Goal: Task Accomplishment & Management: Use online tool/utility

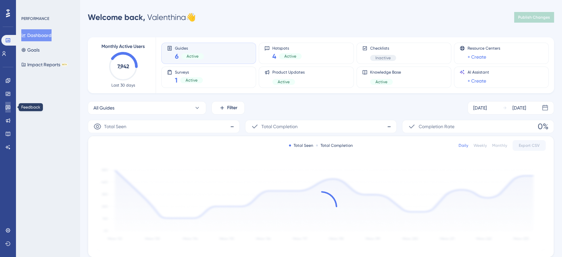
click at [8, 107] on icon at bounding box center [7, 106] width 5 height 5
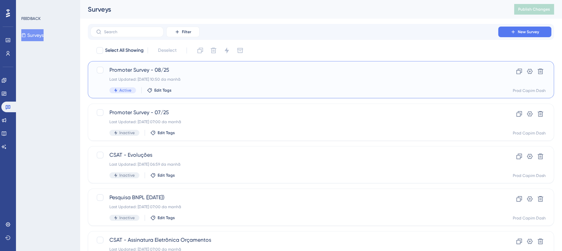
click at [224, 73] on span "Promoter Survey - 08/25" at bounding box center [294, 70] width 370 height 8
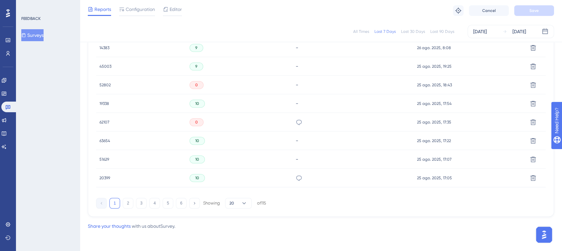
scroll to position [454, 0]
click at [128, 204] on button "2" at bounding box center [128, 203] width 11 height 11
click at [140, 202] on button "3" at bounding box center [141, 203] width 11 height 11
click at [154, 202] on button "4" at bounding box center [154, 203] width 11 height 11
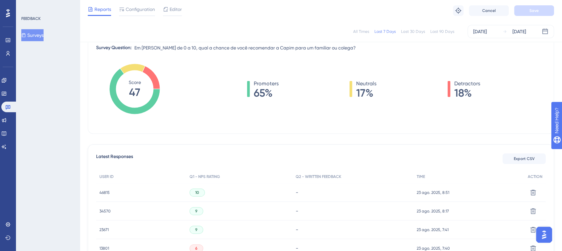
scroll to position [0, 0]
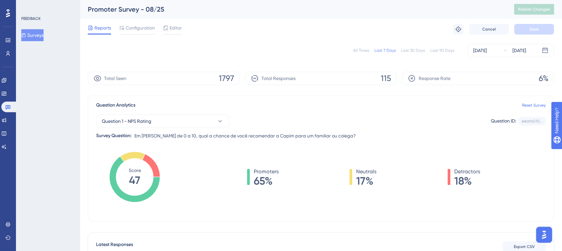
click at [368, 51] on div "All Times" at bounding box center [361, 50] width 16 height 5
click at [7, 80] on icon at bounding box center [3, 80] width 5 height 5
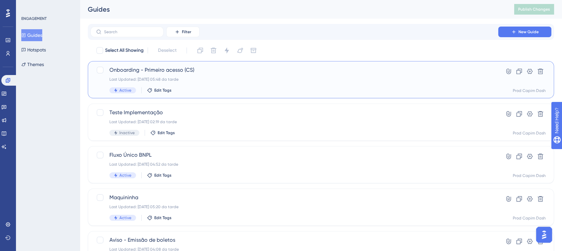
click at [239, 84] on div "Onboarding - Primeiro acesso (CS) Last Updated: 22.08.2025 05:48 da tarde Activ…" at bounding box center [294, 79] width 370 height 27
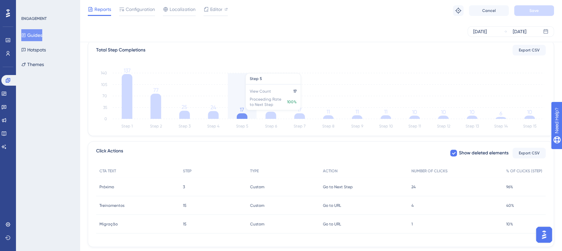
scroll to position [181, 0]
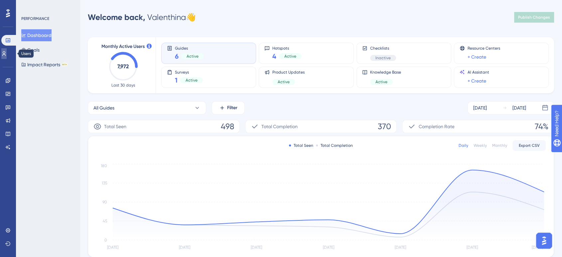
click at [0, 0] on icon at bounding box center [0, 0] width 0 height 0
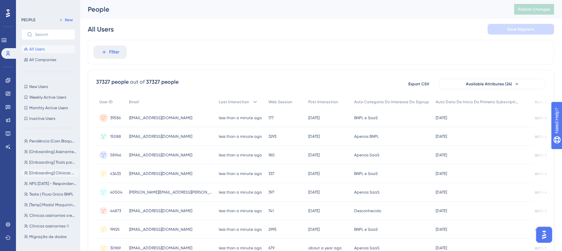
scroll to position [37, 0]
click at [40, 177] on span "Teste | Fluxo Único BNPL" at bounding box center [51, 177] width 44 height 5
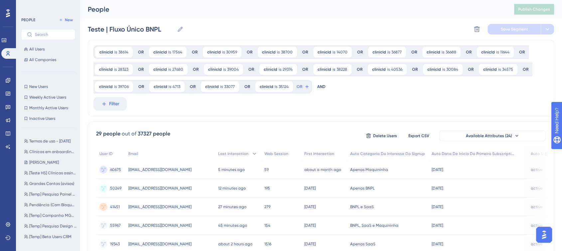
scroll to position [0, 0]
click at [300, 87] on button "OR" at bounding box center [303, 86] width 15 height 11
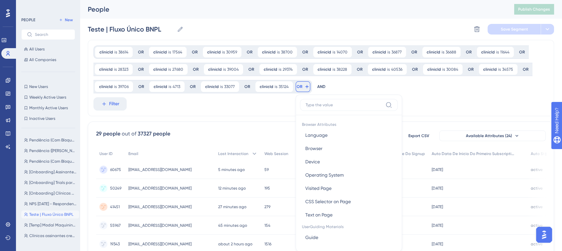
scroll to position [48, 0]
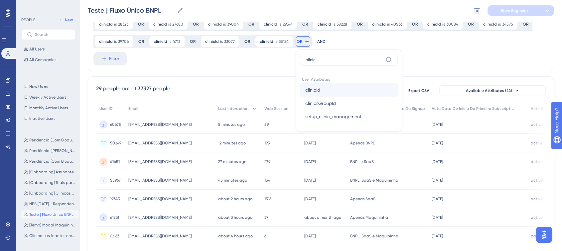
type input "clinic"
click at [328, 85] on button "clinicId clinicId" at bounding box center [349, 89] width 98 height 13
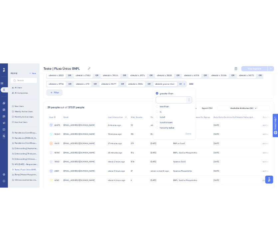
scroll to position [66, 0]
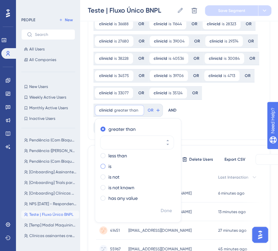
click at [108, 165] on label "is" at bounding box center [109, 167] width 3 height 8
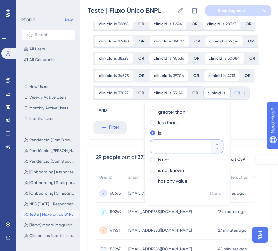
paste input "31650"
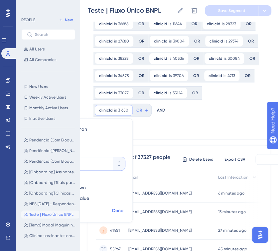
type input "31650"
click at [127, 205] on button "Done" at bounding box center [117, 211] width 19 height 12
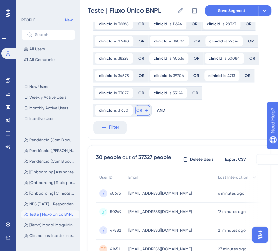
click at [150, 105] on button "OR" at bounding box center [142, 110] width 15 height 11
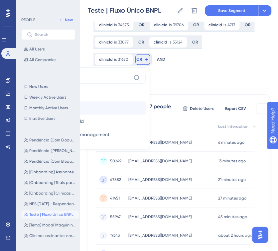
type input "clinic"
click at [146, 101] on button "clinicId clinicId" at bounding box center [97, 107] width 98 height 13
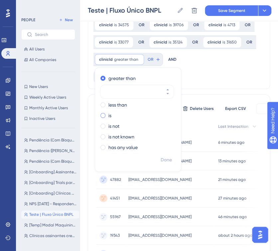
click at [106, 116] on div "is" at bounding box center [136, 116] width 73 height 8
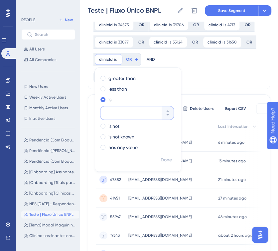
paste input "31455"
type input "31455"
click at [165, 158] on span "Done" at bounding box center [166, 160] width 11 height 8
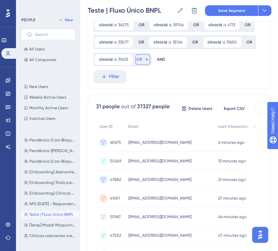
click at [144, 61] on icon at bounding box center [146, 59] width 5 height 5
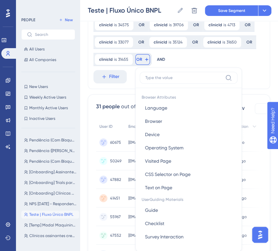
scroll to position [150, 0]
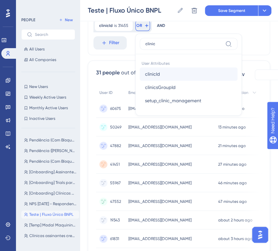
type input "clinic"
click at [152, 71] on span "clinicId" at bounding box center [152, 74] width 15 height 8
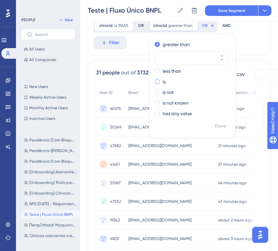
click at [157, 81] on span at bounding box center [157, 81] width 5 height 5
click at [162, 80] on input "radio" at bounding box center [162, 80] width 0 height 0
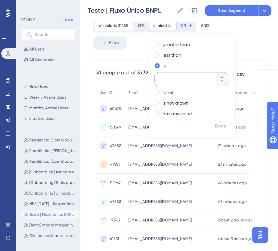
paste input "8140"
type input "8140"
click at [218, 126] on span "Done" at bounding box center [220, 126] width 11 height 8
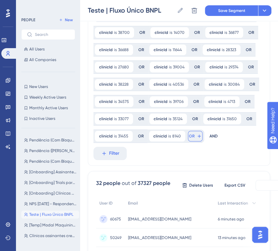
click at [191, 136] on span "OR" at bounding box center [192, 136] width 6 height 5
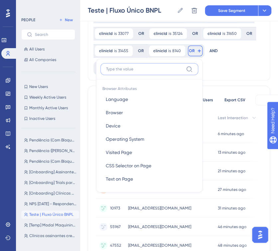
click at [127, 71] on input at bounding box center [144, 69] width 77 height 5
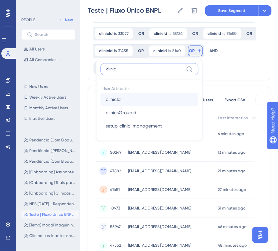
type input "clinic"
click at [124, 100] on button "clinicId clinicId" at bounding box center [149, 99] width 98 height 13
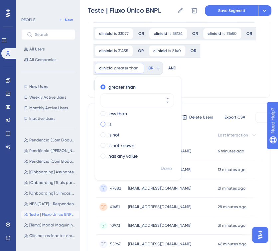
click at [108, 125] on label "is" at bounding box center [109, 124] width 3 height 8
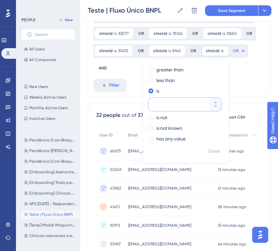
paste input "22565"
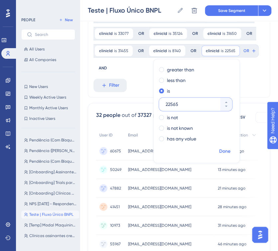
type input "22565"
click at [222, 152] on span "Done" at bounding box center [224, 152] width 11 height 8
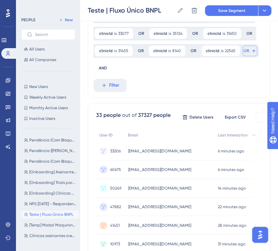
click at [251, 52] on icon at bounding box center [253, 50] width 5 height 5
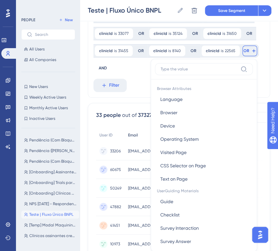
scroll to position [155, 0]
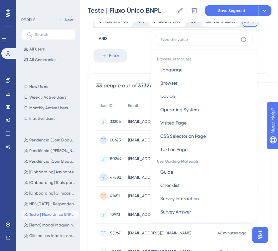
click at [169, 36] on label at bounding box center [204, 40] width 98 height 12
click at [168, 42] on input at bounding box center [199, 39] width 77 height 5
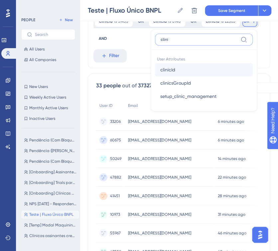
type input "clini"
click at [161, 66] on span "clinicId" at bounding box center [167, 70] width 15 height 8
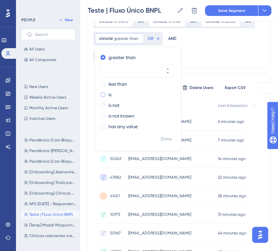
click at [109, 92] on label "is" at bounding box center [109, 95] width 3 height 8
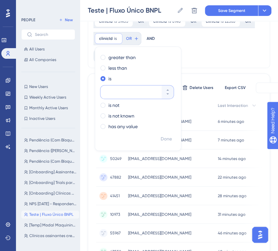
paste input "9623"
type input "9623"
click at [165, 140] on span "Done" at bounding box center [166, 139] width 11 height 8
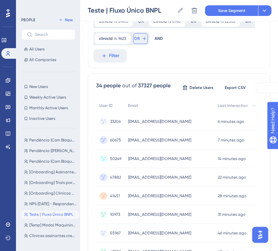
click at [140, 38] on button "OR" at bounding box center [140, 38] width 15 height 11
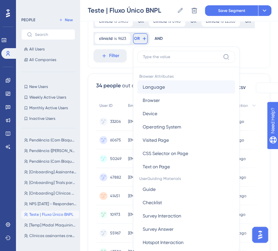
scroll to position [178, 0]
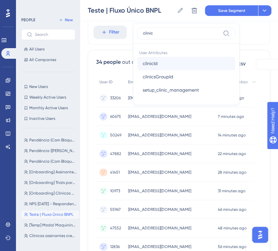
type input "clinic"
click at [152, 61] on span "clinicId" at bounding box center [150, 64] width 15 height 8
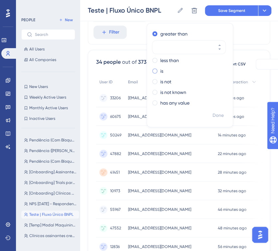
click at [158, 72] on div "is" at bounding box center [188, 71] width 73 height 8
type input "16296"
click at [214, 114] on span "Done" at bounding box center [218, 116] width 11 height 8
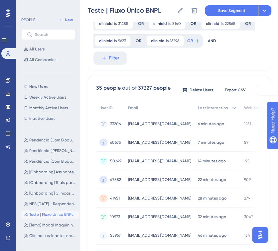
scroll to position [141, 0]
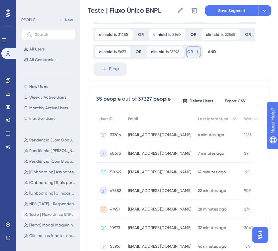
click at [195, 51] on icon at bounding box center [197, 51] width 5 height 5
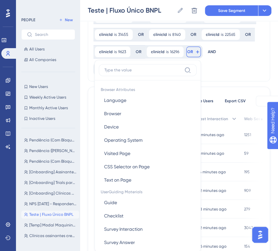
scroll to position [172, 0]
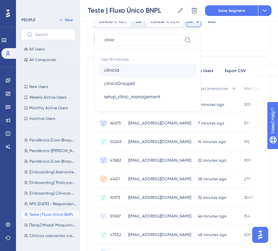
type input "clinic"
click at [112, 73] on span "clinicId" at bounding box center [111, 70] width 15 height 8
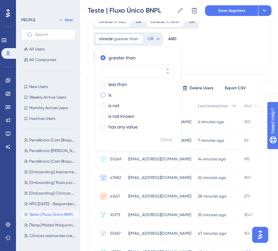
click at [109, 95] on label "is" at bounding box center [109, 95] width 3 height 8
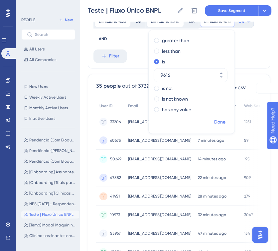
type input "9616"
click at [218, 121] on span "Done" at bounding box center [219, 122] width 11 height 8
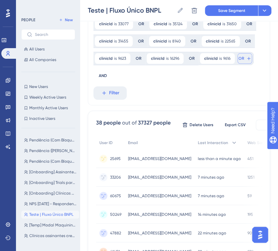
click at [240, 59] on span "OR" at bounding box center [241, 58] width 6 height 5
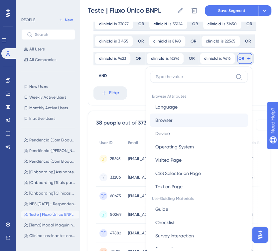
scroll to position [150, 0]
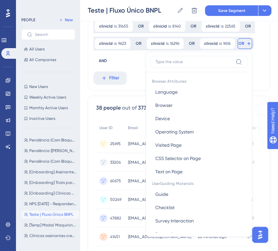
click at [178, 70] on div at bounding box center [199, 64] width 98 height 16
click at [177, 65] on label at bounding box center [199, 62] width 98 height 12
click at [177, 65] on input at bounding box center [194, 61] width 77 height 5
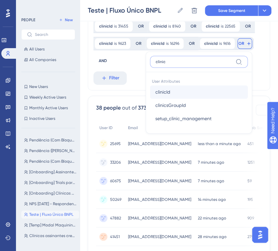
type input "clinic"
click at [166, 95] on span "clinicId" at bounding box center [162, 92] width 15 height 8
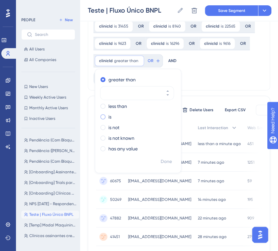
click at [105, 118] on div "is" at bounding box center [136, 117] width 73 height 8
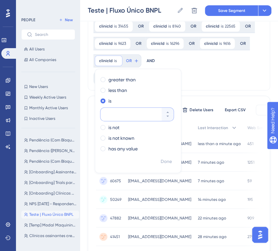
paste input "644"
type input "644"
click at [165, 160] on span "Done" at bounding box center [166, 162] width 11 height 8
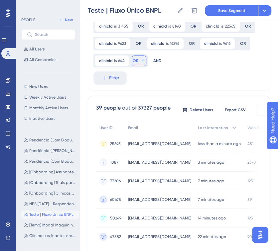
click at [137, 61] on span "OR" at bounding box center [136, 60] width 6 height 5
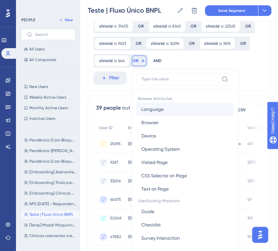
scroll to position [184, 0]
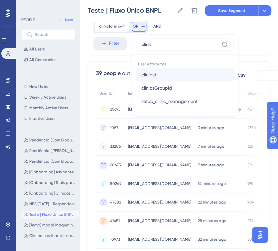
type input "clinic"
click at [150, 72] on span "clinicId" at bounding box center [148, 75] width 15 height 8
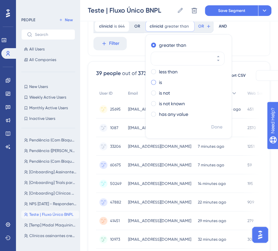
click at [161, 81] on label "is" at bounding box center [160, 82] width 3 height 8
type input "32553"
click at [216, 127] on span "Done" at bounding box center [216, 127] width 11 height 8
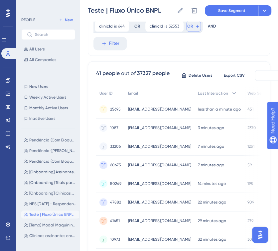
click at [192, 26] on button "OR" at bounding box center [193, 26] width 15 height 11
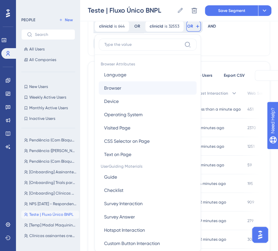
scroll to position [202, 0]
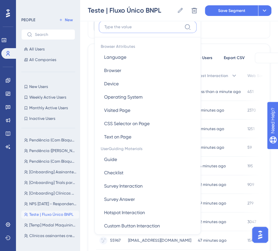
click at [122, 25] on input at bounding box center [142, 26] width 77 height 5
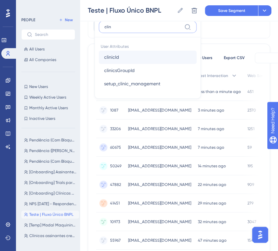
type input "clin"
click at [114, 57] on span "clinicId" at bounding box center [111, 57] width 15 height 8
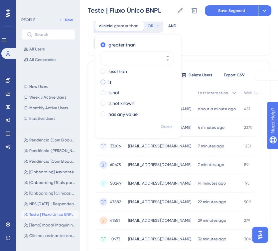
click at [108, 82] on div "is" at bounding box center [136, 82] width 73 height 8
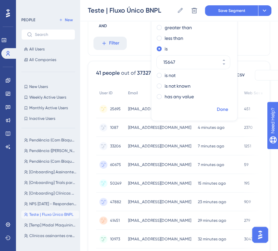
type input "15647"
click at [223, 109] on span "Done" at bounding box center [222, 109] width 11 height 8
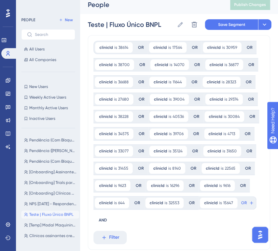
scroll to position [0, 0]
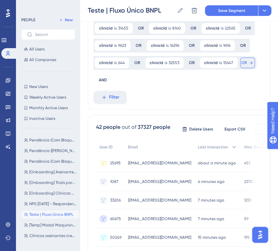
click at [244, 64] on button "OR" at bounding box center [247, 63] width 15 height 11
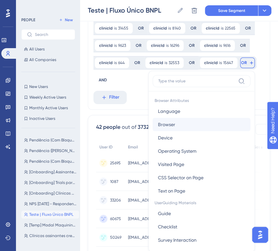
scroll to position [184, 0]
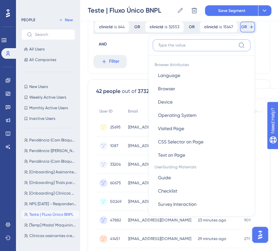
click at [178, 47] on input at bounding box center [196, 45] width 77 height 5
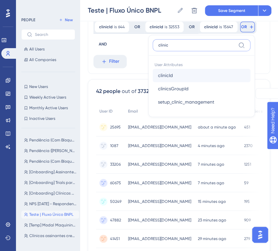
type input "clinic"
click at [171, 70] on button "clinicId clinicId" at bounding box center [202, 75] width 98 height 13
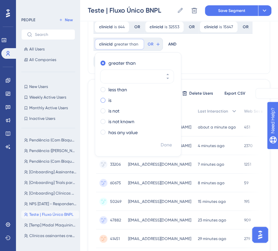
click at [108, 100] on label "is" at bounding box center [109, 100] width 3 height 8
type input "32552"
click at [143, 44] on button "OR" at bounding box center [143, 44] width 15 height 11
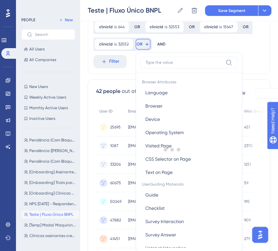
scroll to position [202, 0]
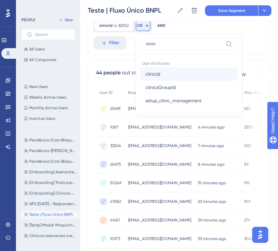
type input "clinic"
click at [159, 74] on span "clinicId" at bounding box center [152, 74] width 15 height 8
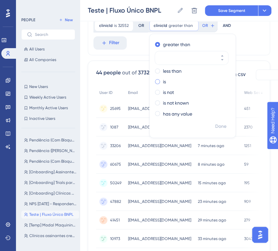
click at [163, 80] on label "is" at bounding box center [164, 82] width 3 height 8
type input "6105"
click at [224, 125] on span "Done" at bounding box center [220, 126] width 11 height 8
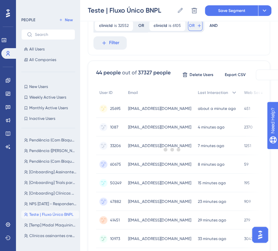
click at [191, 25] on span "OR" at bounding box center [192, 25] width 6 height 5
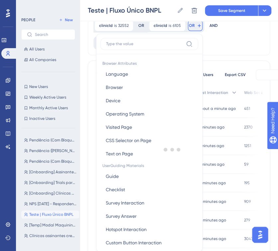
scroll to position [211, 0]
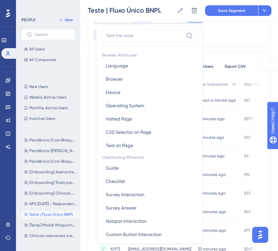
click at [128, 39] on label at bounding box center [149, 36] width 98 height 12
click at [128, 38] on input at bounding box center [144, 35] width 77 height 5
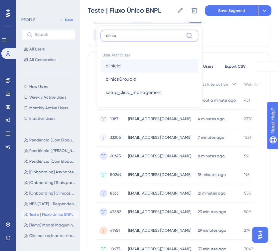
type input "clinic"
click at [119, 62] on button "clinicId clinicId" at bounding box center [149, 65] width 98 height 13
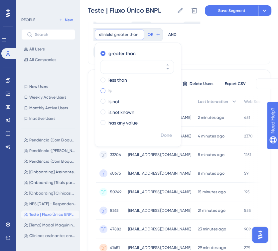
click at [109, 90] on label "is" at bounding box center [109, 91] width 3 height 8
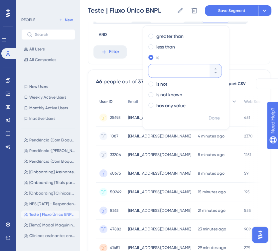
paste input "39804"
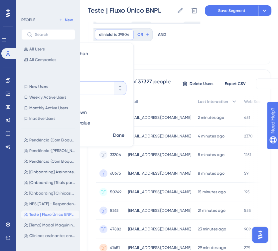
type input "39804"
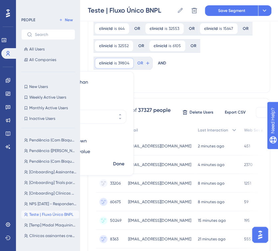
scroll to position [174, 0]
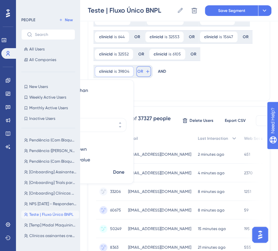
drag, startPoint x: 250, startPoint y: 57, endPoint x: 245, endPoint y: 57, distance: 5.3
click at [151, 66] on button "OR" at bounding box center [143, 71] width 15 height 11
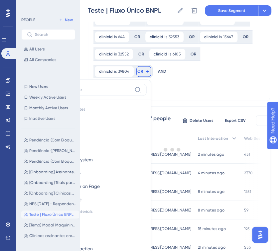
scroll to position [205, 0]
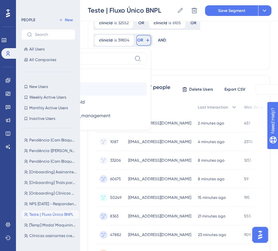
type input "clini"
click at [69, 85] on span "clinicId" at bounding box center [61, 89] width 15 height 8
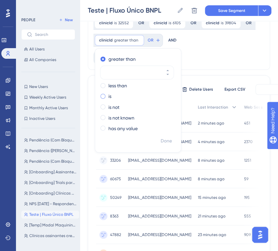
click at [109, 94] on label "is" at bounding box center [109, 96] width 3 height 8
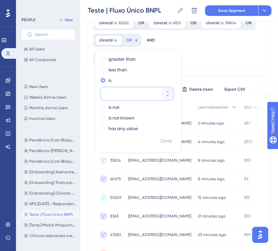
paste input "31456"
type input "31456"
click at [144, 41] on icon at bounding box center [146, 40] width 5 height 5
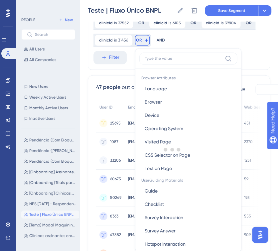
scroll to position [222, 0]
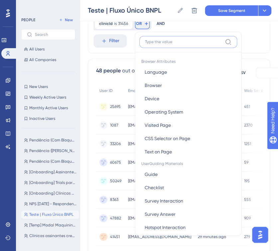
click at [161, 42] on input at bounding box center [183, 41] width 77 height 5
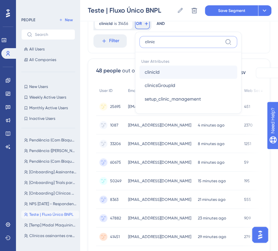
type input "clinic"
click at [158, 76] on button "clinicId clinicId" at bounding box center [188, 72] width 98 height 13
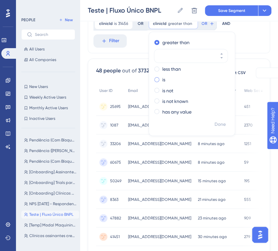
click at [160, 78] on div "is" at bounding box center [190, 80] width 73 height 8
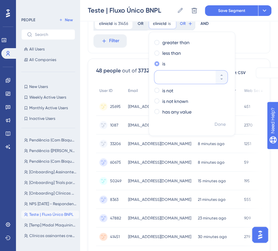
paste input "11902"
type input "11902"
click at [221, 124] on span "Done" at bounding box center [220, 124] width 11 height 8
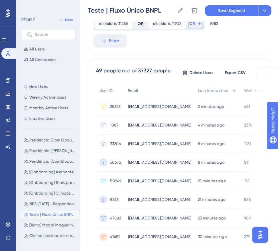
click at [192, 27] on button "OR" at bounding box center [195, 23] width 15 height 11
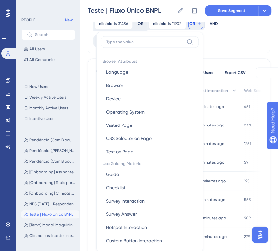
scroll to position [237, 0]
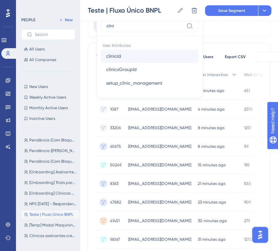
type input "clini"
click at [116, 54] on span "clinicId" at bounding box center [113, 56] width 15 height 8
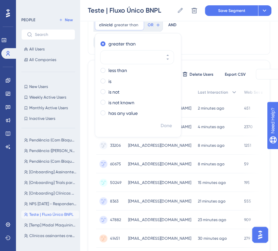
click at [106, 81] on div "is" at bounding box center [136, 81] width 73 height 8
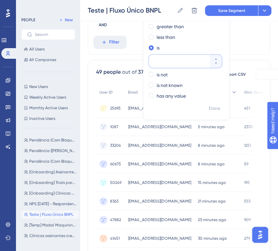
paste input "26430"
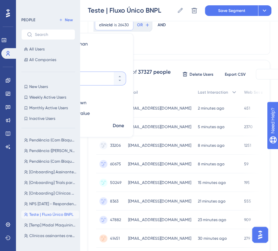
type input "26430"
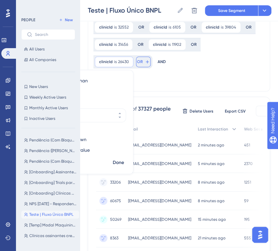
drag, startPoint x: 254, startPoint y: 45, endPoint x: 249, endPoint y: 46, distance: 5.0
click at [150, 59] on icon at bounding box center [147, 61] width 5 height 5
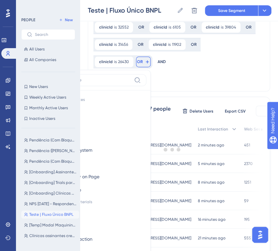
scroll to position [227, 0]
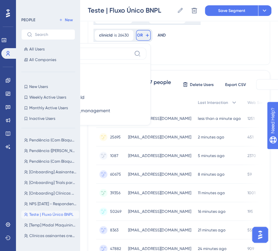
type input "clini"
click at [146, 77] on button "clinicId clinicId" at bounding box center [98, 83] width 98 height 13
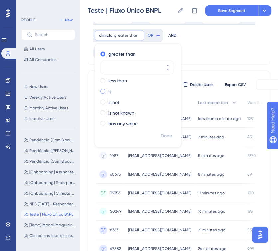
click at [106, 90] on div "is" at bounding box center [136, 91] width 73 height 8
type input "5812"
click at [164, 135] on span "Done" at bounding box center [166, 136] width 11 height 8
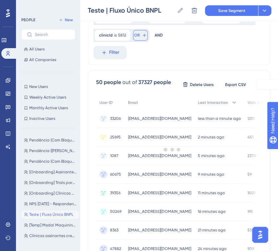
click at [135, 34] on span "OR" at bounding box center [137, 35] width 6 height 5
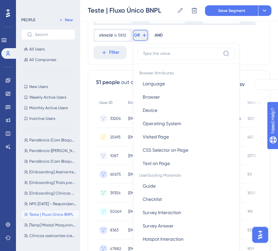
scroll to position [249, 0]
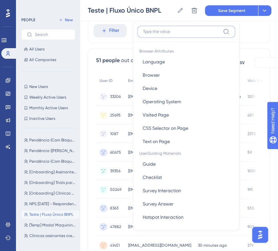
click at [168, 32] on input at bounding box center [181, 31] width 77 height 5
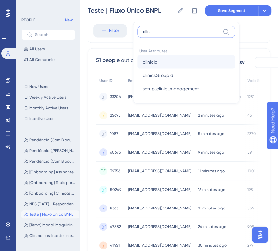
type input "clini"
click at [171, 61] on button "clinicId clinicId" at bounding box center [186, 61] width 98 height 13
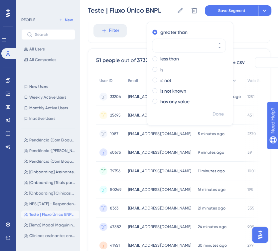
click at [160, 74] on div "greater than less than is is not is not known has any value" at bounding box center [190, 67] width 86 height 81
click at [160, 70] on label "is" at bounding box center [161, 70] width 3 height 8
type input "32985"
click at [213, 115] on span "Done" at bounding box center [218, 114] width 11 height 8
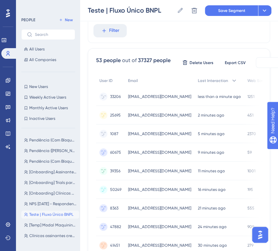
scroll to position [212, 0]
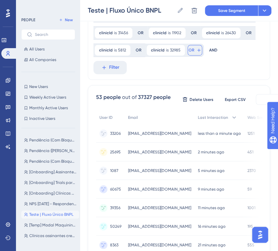
click at [190, 50] on span "OR" at bounding box center [192, 50] width 6 height 5
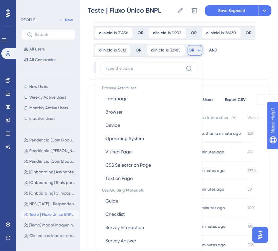
scroll to position [242, 0]
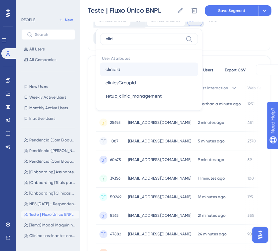
type input "clini"
click at [115, 67] on span "clinicId" at bounding box center [112, 69] width 15 height 8
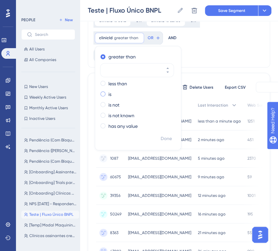
click at [110, 93] on label "is" at bounding box center [109, 94] width 3 height 8
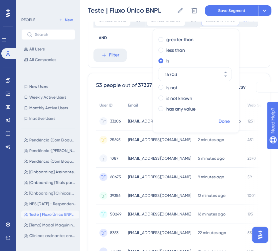
type input "14703"
click at [222, 119] on span "Done" at bounding box center [224, 121] width 11 height 8
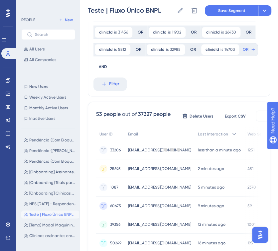
scroll to position [205, 0]
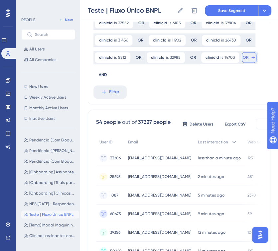
click at [245, 59] on span "OR" at bounding box center [246, 57] width 6 height 5
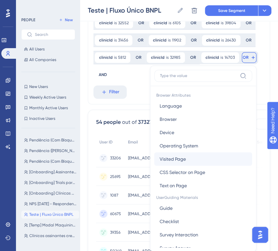
scroll to position [238, 0]
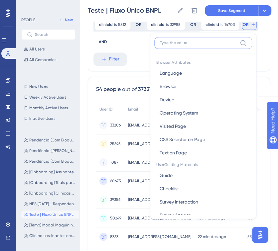
click at [181, 45] on input at bounding box center [198, 42] width 77 height 5
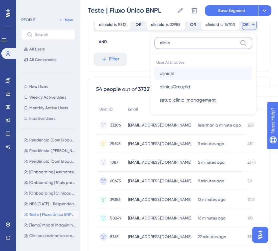
type input "clinic"
click at [181, 70] on button "clinicId clinicId" at bounding box center [203, 73] width 98 height 13
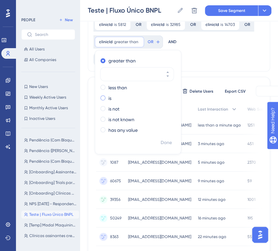
click at [109, 96] on label "is" at bounding box center [109, 98] width 3 height 8
type input "9398"
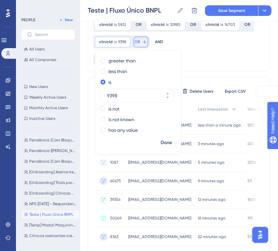
click at [135, 40] on span "OR" at bounding box center [137, 41] width 6 height 5
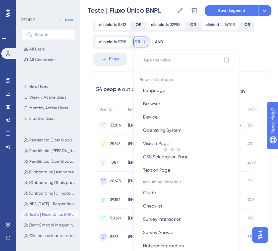
scroll to position [263, 0]
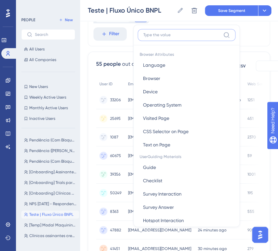
click at [168, 36] on input at bounding box center [181, 34] width 77 height 5
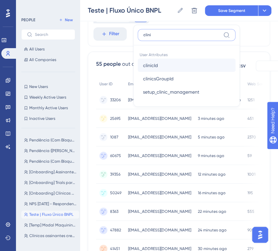
type input "clini"
click at [161, 65] on button "clinicId clinicId" at bounding box center [187, 65] width 98 height 13
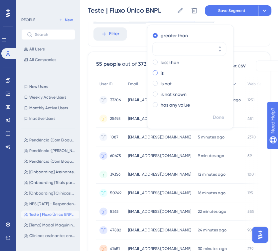
click at [157, 76] on div "is" at bounding box center [189, 73] width 73 height 8
paste input "20017"
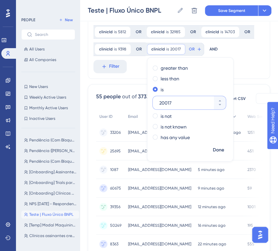
scroll to position [226, 0]
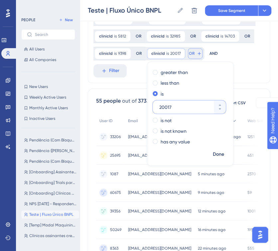
type input "20017"
click at [190, 52] on span "OR" at bounding box center [192, 53] width 6 height 5
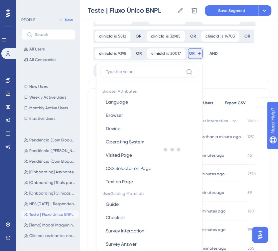
scroll to position [255, 0]
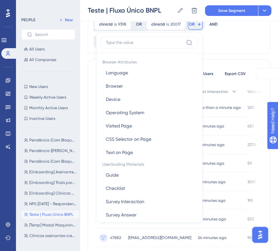
click at [138, 39] on label at bounding box center [149, 43] width 98 height 12
click at [138, 40] on input at bounding box center [144, 42] width 77 height 5
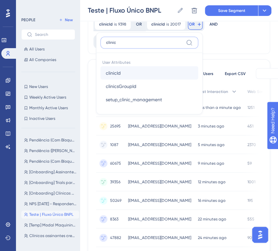
type input "clinic"
click at [119, 69] on button "clinicId clinicId" at bounding box center [149, 72] width 98 height 13
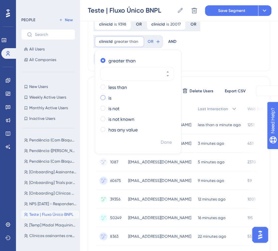
click at [107, 97] on div "is" at bounding box center [136, 98] width 73 height 8
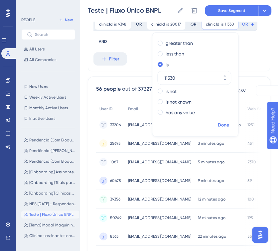
type input "11330"
click at [218, 125] on span "Done" at bounding box center [223, 125] width 11 height 8
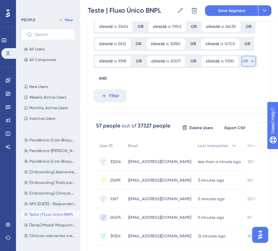
click at [243, 63] on span "OR" at bounding box center [245, 61] width 6 height 5
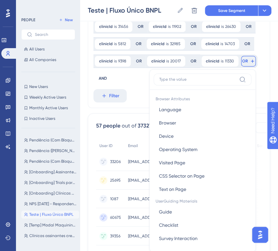
scroll to position [253, 0]
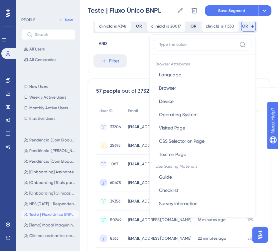
click at [180, 47] on label at bounding box center [203, 45] width 98 height 12
click at [180, 47] on input at bounding box center [197, 44] width 77 height 5
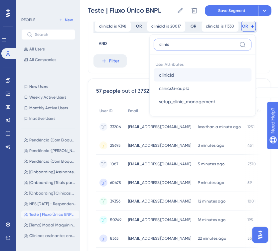
type input "clinic"
click at [182, 73] on button "clinicId clinicId" at bounding box center [203, 74] width 98 height 13
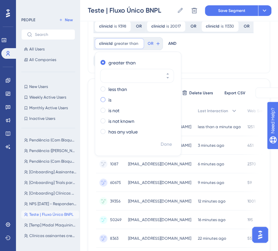
click at [106, 100] on div "is" at bounding box center [136, 100] width 73 height 8
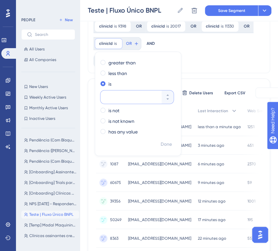
paste input "37135"
type input "37135"
click at [167, 143] on span "Done" at bounding box center [166, 144] width 11 height 8
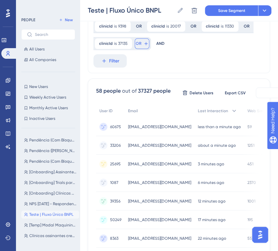
click at [139, 46] on button "OR" at bounding box center [142, 43] width 15 height 11
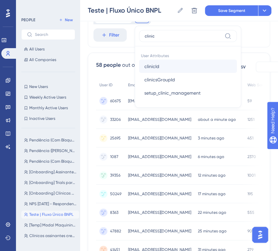
type input "clinic"
click at [158, 65] on span "clinicId" at bounding box center [151, 66] width 15 height 8
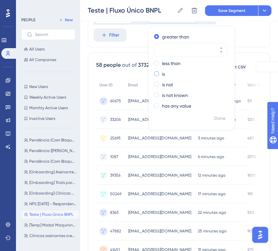
click at [155, 74] on span at bounding box center [156, 73] width 5 height 5
click at [161, 72] on input "radio" at bounding box center [161, 72] width 0 height 0
type input "32410"
click at [219, 119] on span "Done" at bounding box center [219, 118] width 11 height 8
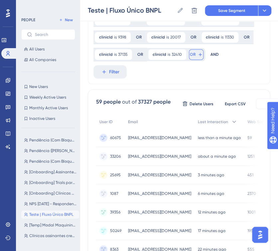
click at [193, 51] on button "OR" at bounding box center [196, 54] width 15 height 11
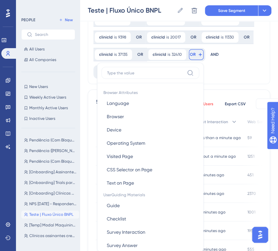
scroll to position [274, 0]
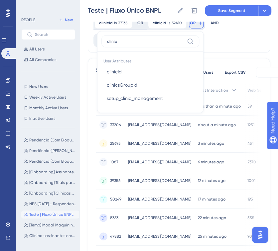
type input "clinic"
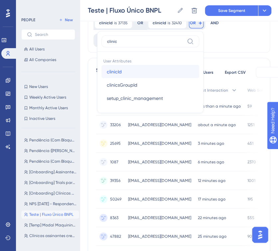
click at [148, 77] on button "clinicId clinicId" at bounding box center [150, 71] width 98 height 13
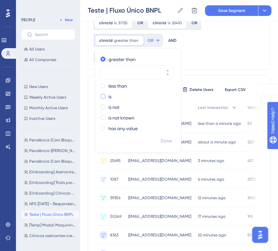
click at [109, 96] on label "is" at bounding box center [109, 96] width 3 height 8
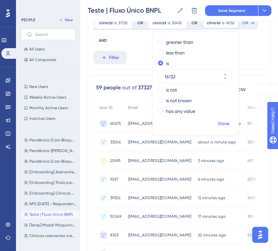
type input "16132"
click at [216, 124] on button "Done" at bounding box center [224, 124] width 19 height 12
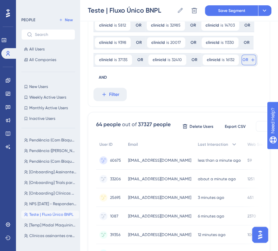
click at [242, 62] on span "OR" at bounding box center [245, 59] width 6 height 5
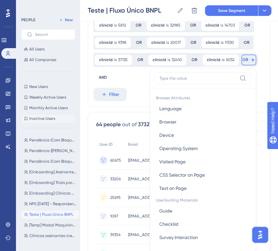
scroll to position [271, 0]
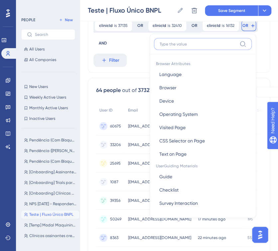
click at [175, 45] on input at bounding box center [198, 43] width 77 height 5
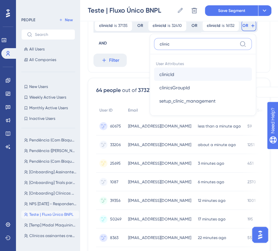
type input "clinic"
click at [171, 74] on span "clinicId" at bounding box center [166, 74] width 15 height 8
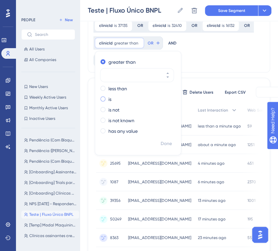
click at [109, 99] on label "is" at bounding box center [109, 99] width 3 height 8
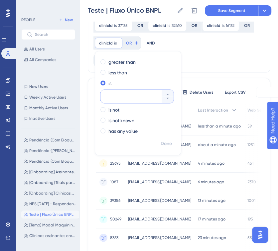
paste input "28596"
type input "28596"
click at [162, 146] on span "Done" at bounding box center [166, 144] width 11 height 8
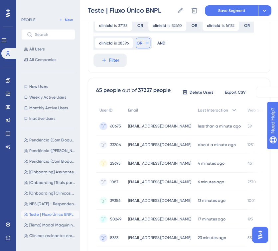
click at [141, 42] on button "OR" at bounding box center [143, 43] width 15 height 11
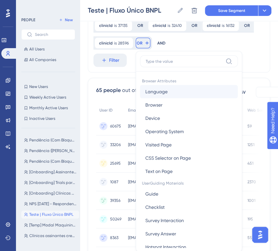
scroll to position [297, 0]
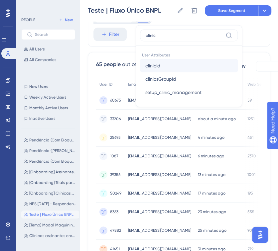
type input "clinic"
click at [148, 70] on button "clinicId clinicId" at bounding box center [189, 65] width 98 height 13
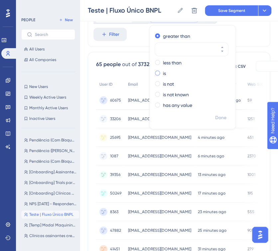
click at [160, 73] on div "is" at bounding box center [191, 73] width 73 height 8
paste input "34446"
type input "34446"
click at [219, 117] on span "Done" at bounding box center [220, 118] width 11 height 8
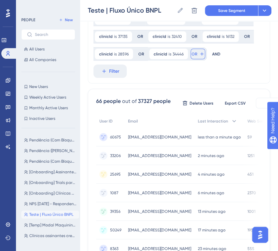
click at [203, 55] on icon at bounding box center [201, 53] width 5 height 5
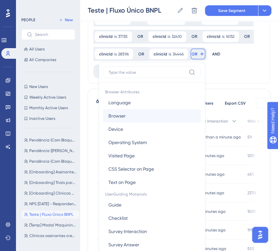
scroll to position [285, 0]
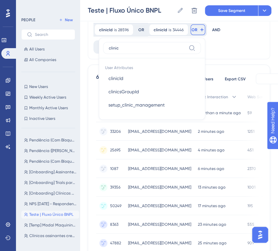
type input "clinic"
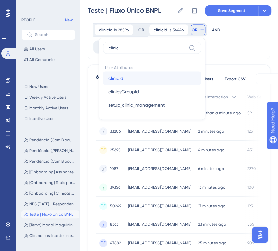
click at [152, 80] on button "clinicId clinicId" at bounding box center [152, 78] width 98 height 13
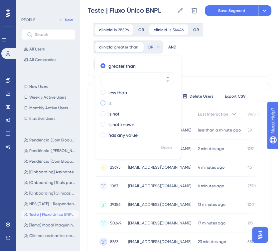
click at [108, 103] on div "is" at bounding box center [136, 103] width 73 height 8
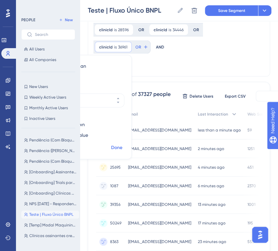
type input "36961"
click at [122, 144] on span "Done" at bounding box center [116, 148] width 11 height 8
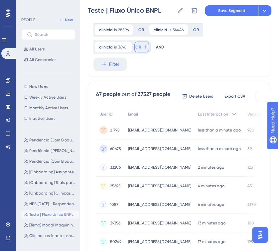
click at [141, 44] on span "OR" at bounding box center [138, 46] width 6 height 5
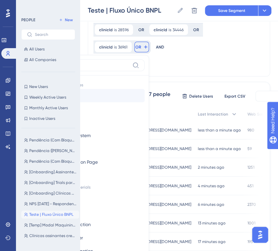
scroll to position [296, 0]
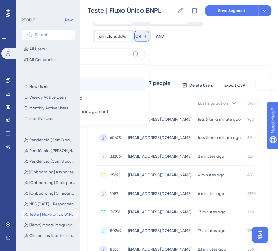
type input "clinic"
click at [145, 78] on button "clinicId clinicId" at bounding box center [96, 84] width 98 height 13
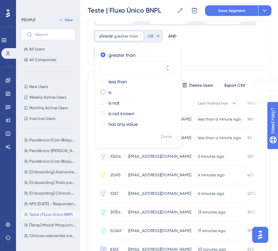
click at [111, 94] on label "is" at bounding box center [109, 92] width 3 height 8
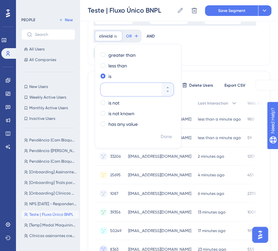
paste input "32627"
type input "32627"
click at [144, 31] on button "OR" at bounding box center [142, 36] width 15 height 11
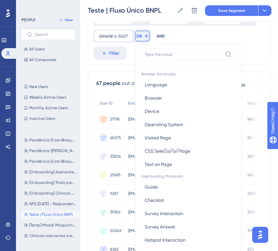
scroll to position [318, 0]
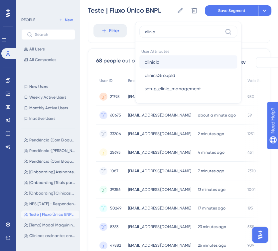
type input "clinic"
click at [160, 63] on button "clinicId clinicId" at bounding box center [188, 62] width 98 height 13
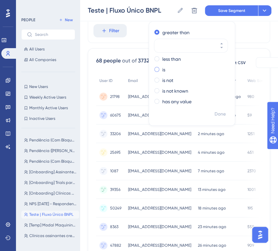
click at [162, 69] on label "is" at bounding box center [163, 70] width 3 height 8
paste input "27270"
type input "27270"
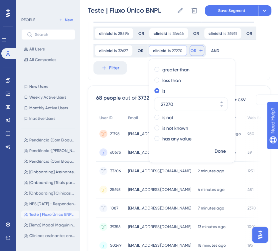
click at [191, 48] on span "OR" at bounding box center [194, 50] width 6 height 5
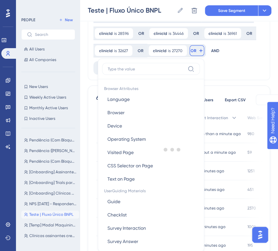
scroll to position [311, 0]
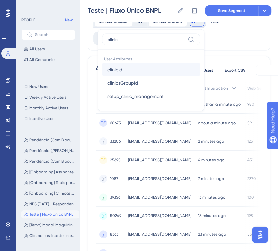
type input "clinic"
click at [115, 66] on span "clinicId" at bounding box center [114, 70] width 15 height 8
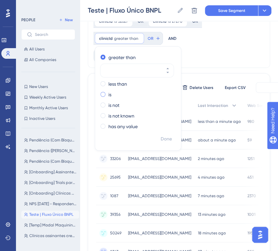
click at [110, 96] on label "is" at bounding box center [109, 94] width 3 height 8
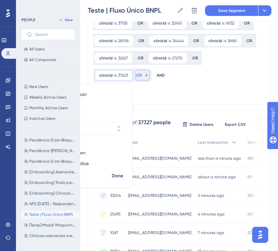
type input "37623"
click at [142, 73] on span "OR" at bounding box center [139, 75] width 6 height 5
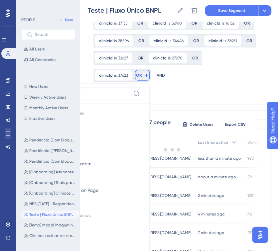
scroll to position [305, 0]
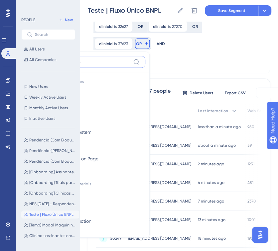
click at [145, 56] on label at bounding box center [97, 62] width 98 height 12
click at [130, 59] on input at bounding box center [91, 61] width 77 height 5
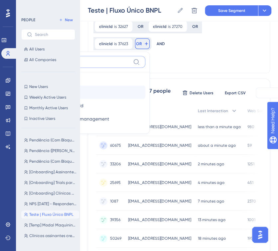
type input "clinic"
click at [68, 88] on span "clinicId" at bounding box center [60, 92] width 15 height 8
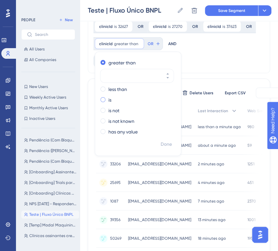
click at [111, 97] on label "is" at bounding box center [109, 100] width 3 height 8
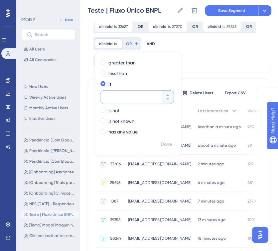
paste input "10014"
type input "10014"
click at [141, 44] on button "OR" at bounding box center [142, 43] width 15 height 11
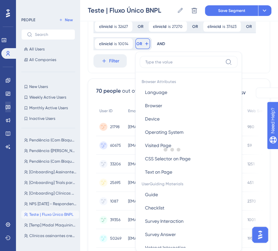
scroll to position [331, 0]
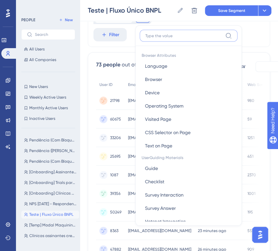
click at [156, 38] on label at bounding box center [189, 36] width 98 height 12
click at [156, 38] on input at bounding box center [183, 35] width 77 height 5
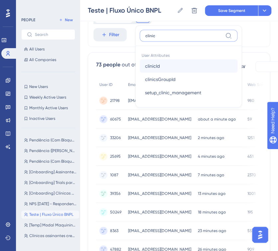
type input "clinic"
click at [154, 64] on span "clinicId" at bounding box center [152, 66] width 15 height 8
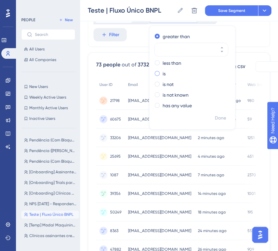
click at [157, 73] on span at bounding box center [157, 73] width 5 height 5
click at [162, 72] on input "radio" at bounding box center [162, 72] width 0 height 0
type input "33280"
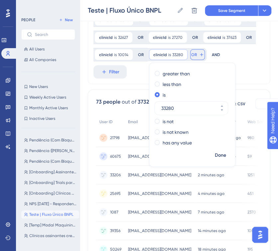
click at [196, 53] on button "OR" at bounding box center [197, 54] width 15 height 11
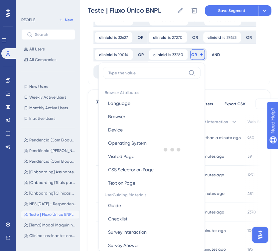
scroll to position [326, 0]
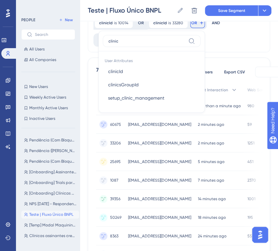
type input "clinic"
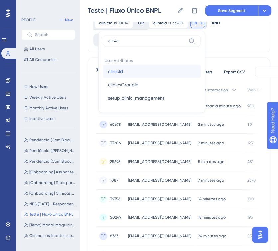
click at [182, 66] on button "clinicId clinicId" at bounding box center [152, 71] width 98 height 13
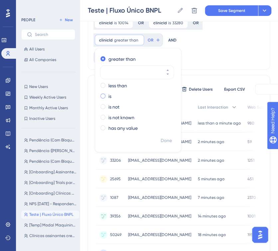
click at [106, 99] on div "is" at bounding box center [136, 96] width 73 height 8
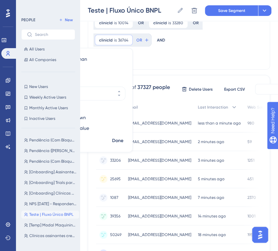
type input "36764"
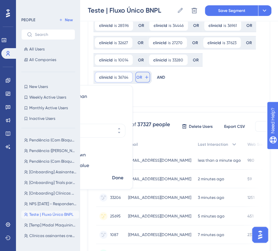
click at [142, 75] on span "OR" at bounding box center [139, 77] width 6 height 5
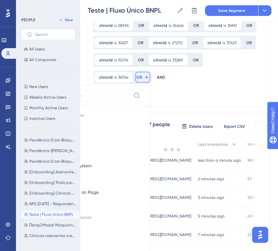
scroll to position [323, 0]
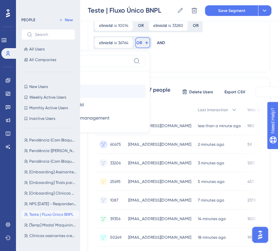
type input "clini"
click at [146, 85] on button "clinicId clinicId" at bounding box center [97, 91] width 98 height 13
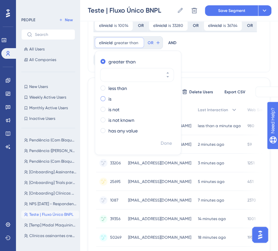
click at [109, 96] on label "is" at bounding box center [109, 99] width 3 height 8
type input "5109"
click at [165, 141] on span "Done" at bounding box center [166, 144] width 11 height 8
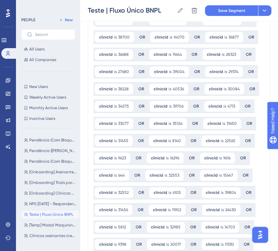
scroll to position [0, 0]
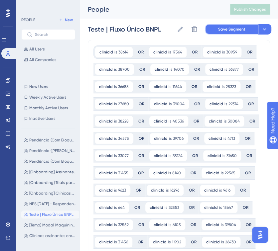
click at [226, 30] on span "Save Segment" at bounding box center [231, 29] width 27 height 5
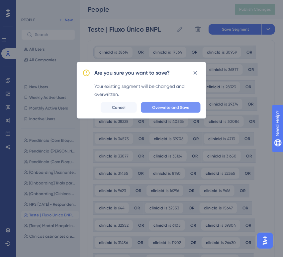
click at [186, 112] on button "Overwrite and Save" at bounding box center [171, 107] width 60 height 11
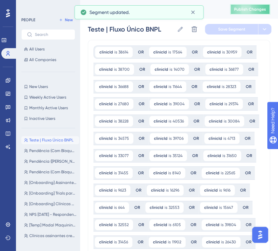
click at [256, 9] on span "Publish Changes" at bounding box center [250, 9] width 32 height 5
